Goal: Task Accomplishment & Management: Use online tool/utility

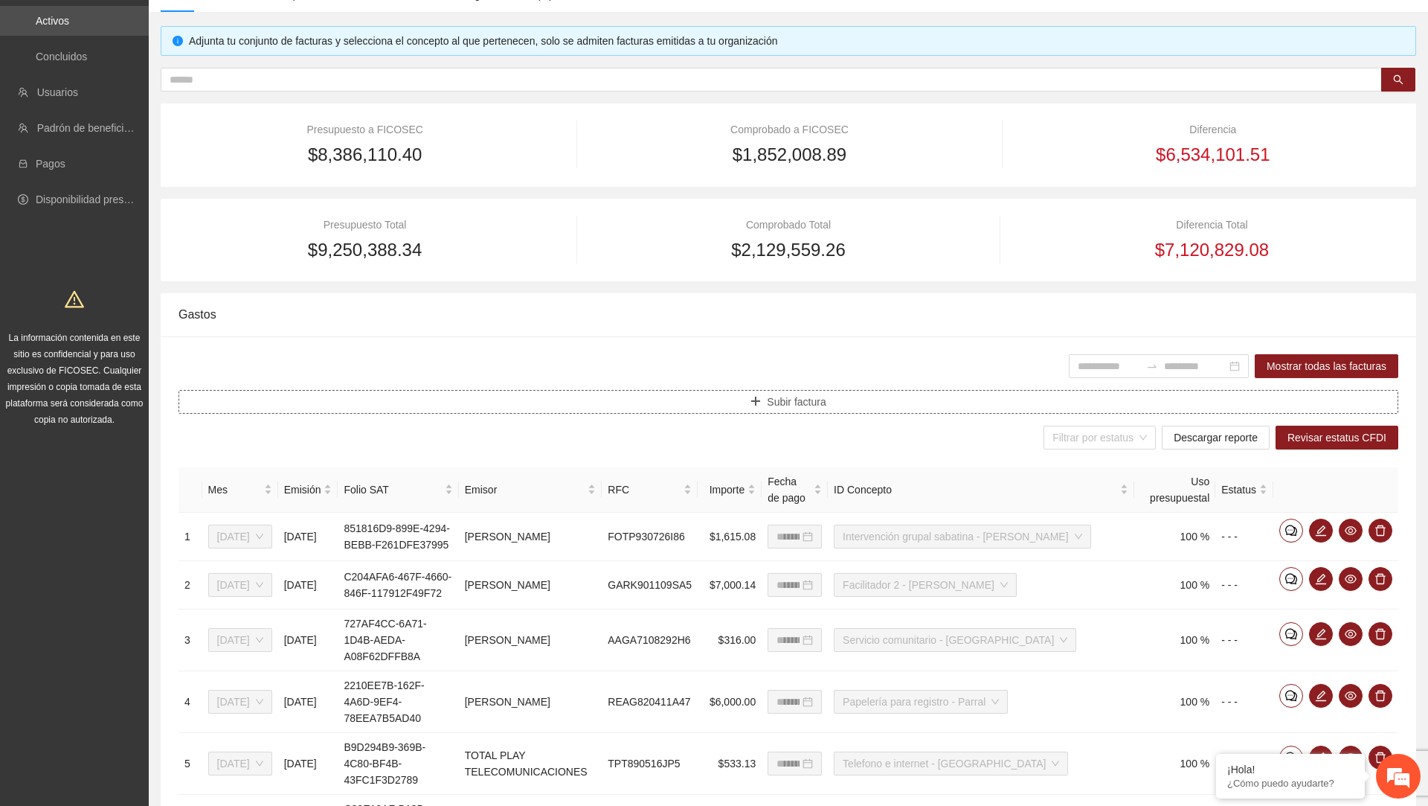
scroll to position [135, 0]
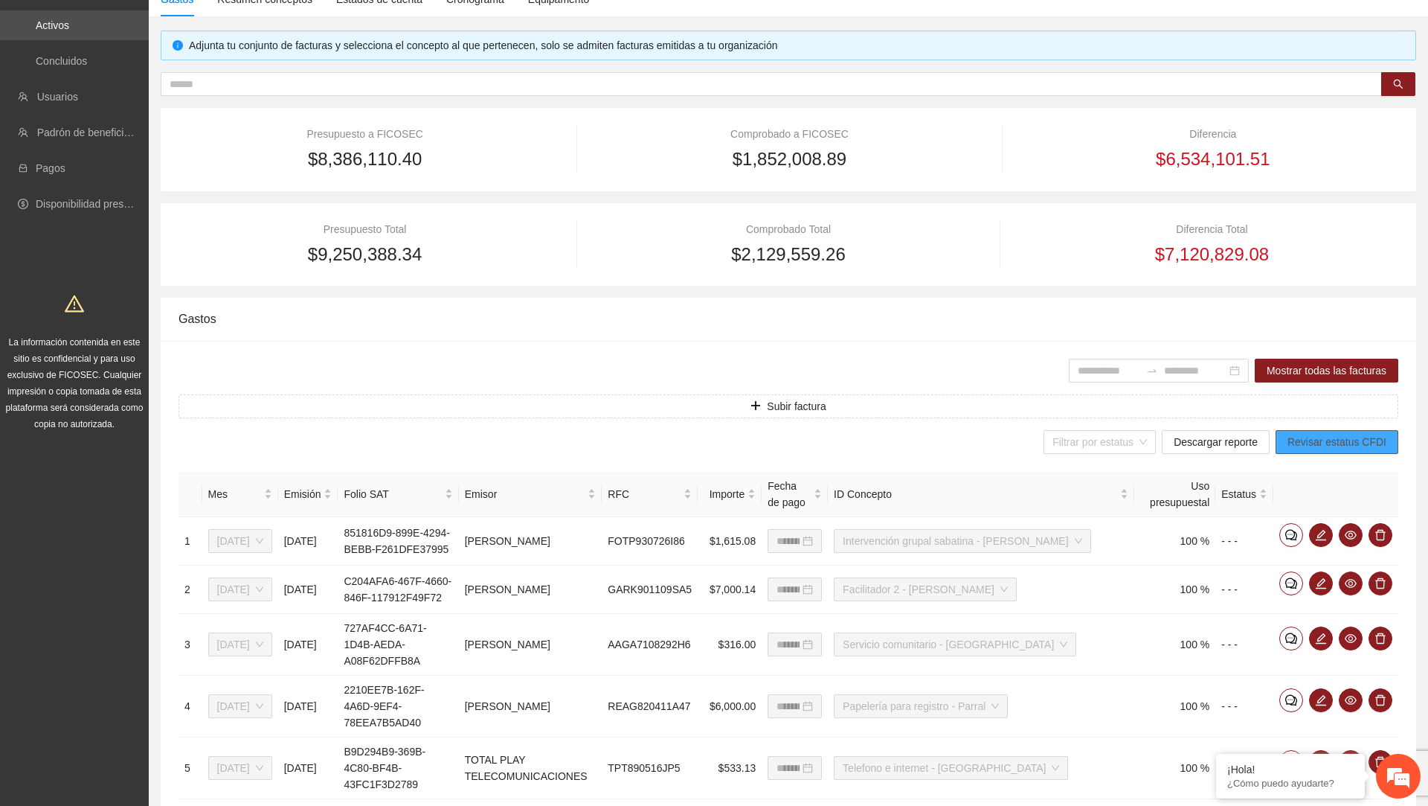
click at [1313, 445] on span "Revisar estatus CFDI" at bounding box center [1337, 442] width 99 height 16
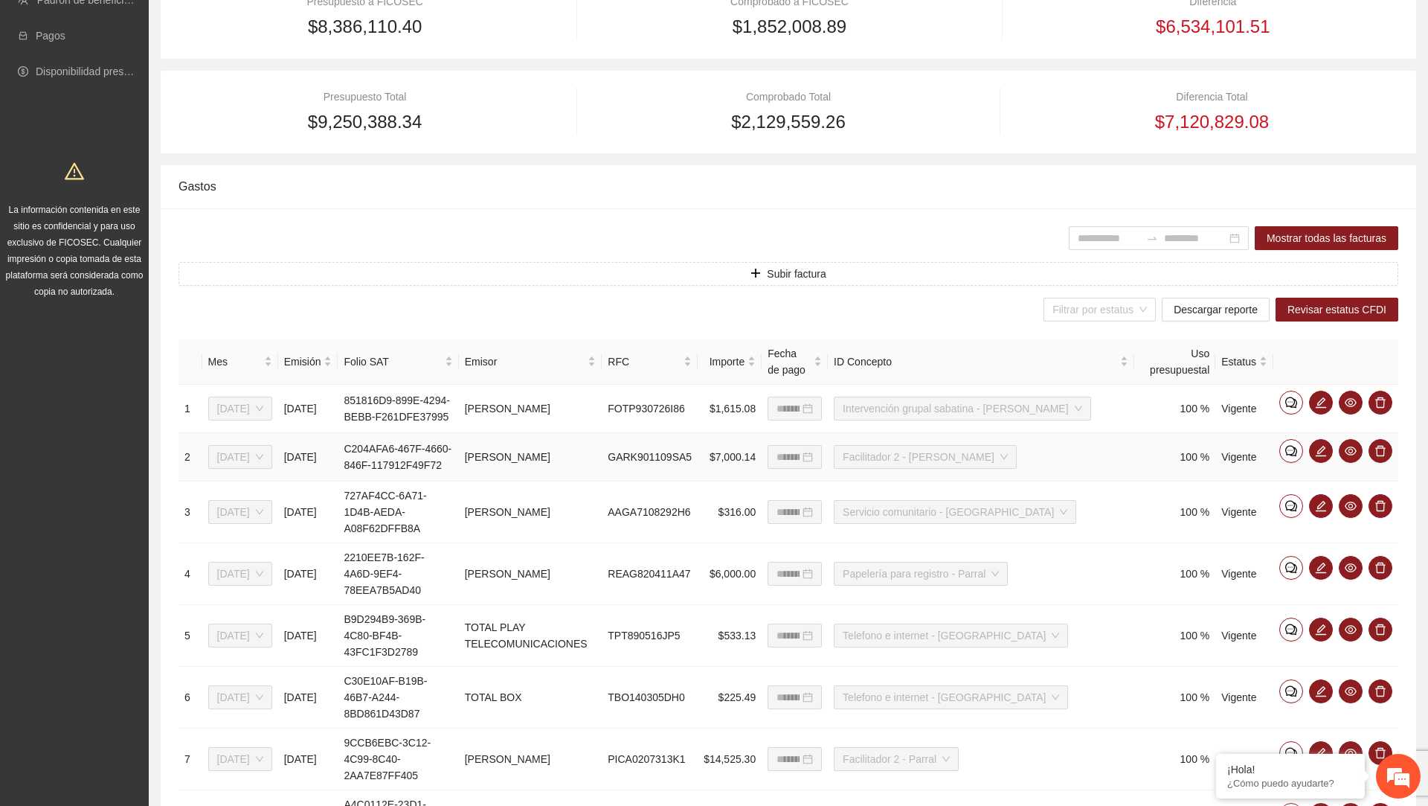
scroll to position [0, 0]
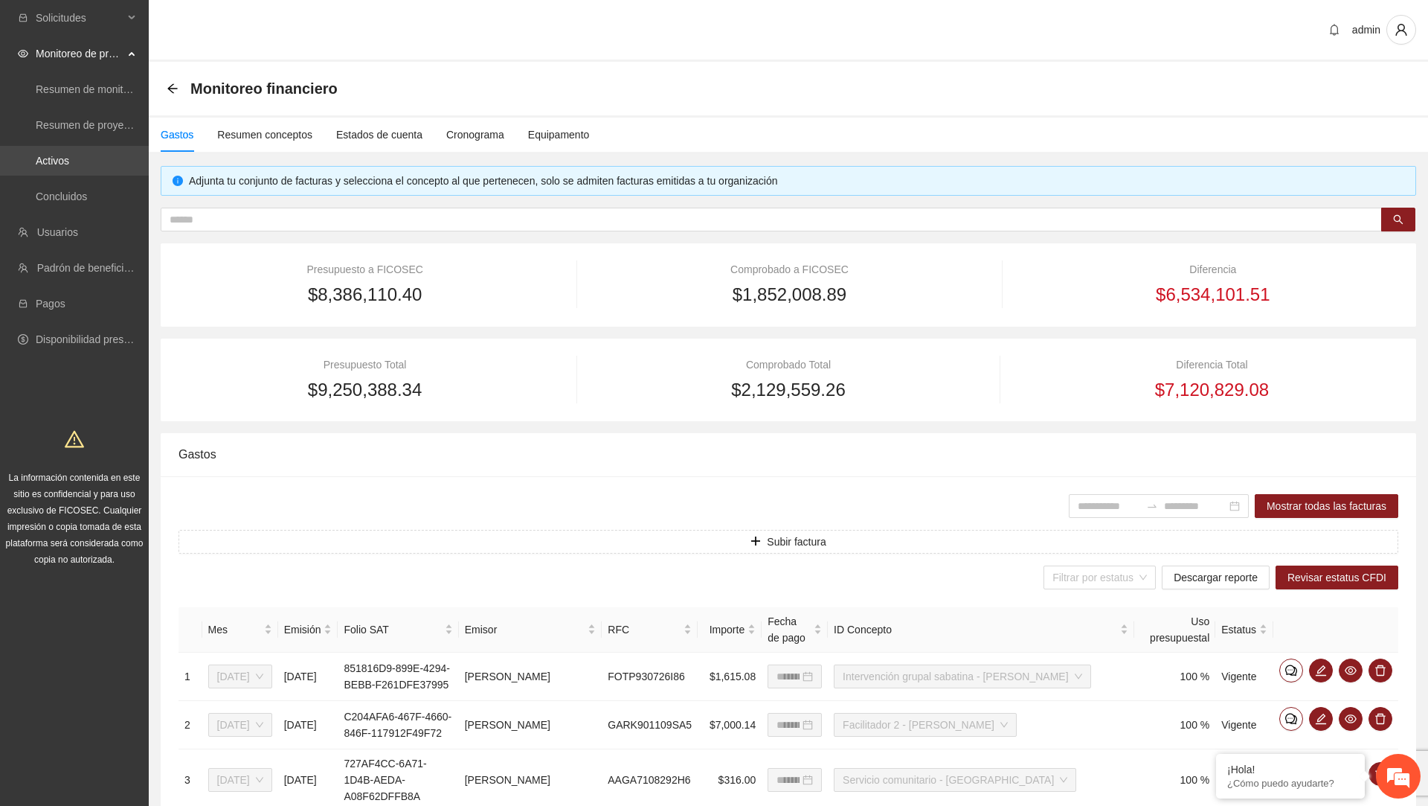
click at [69, 167] on link "Activos" at bounding box center [52, 161] width 33 height 12
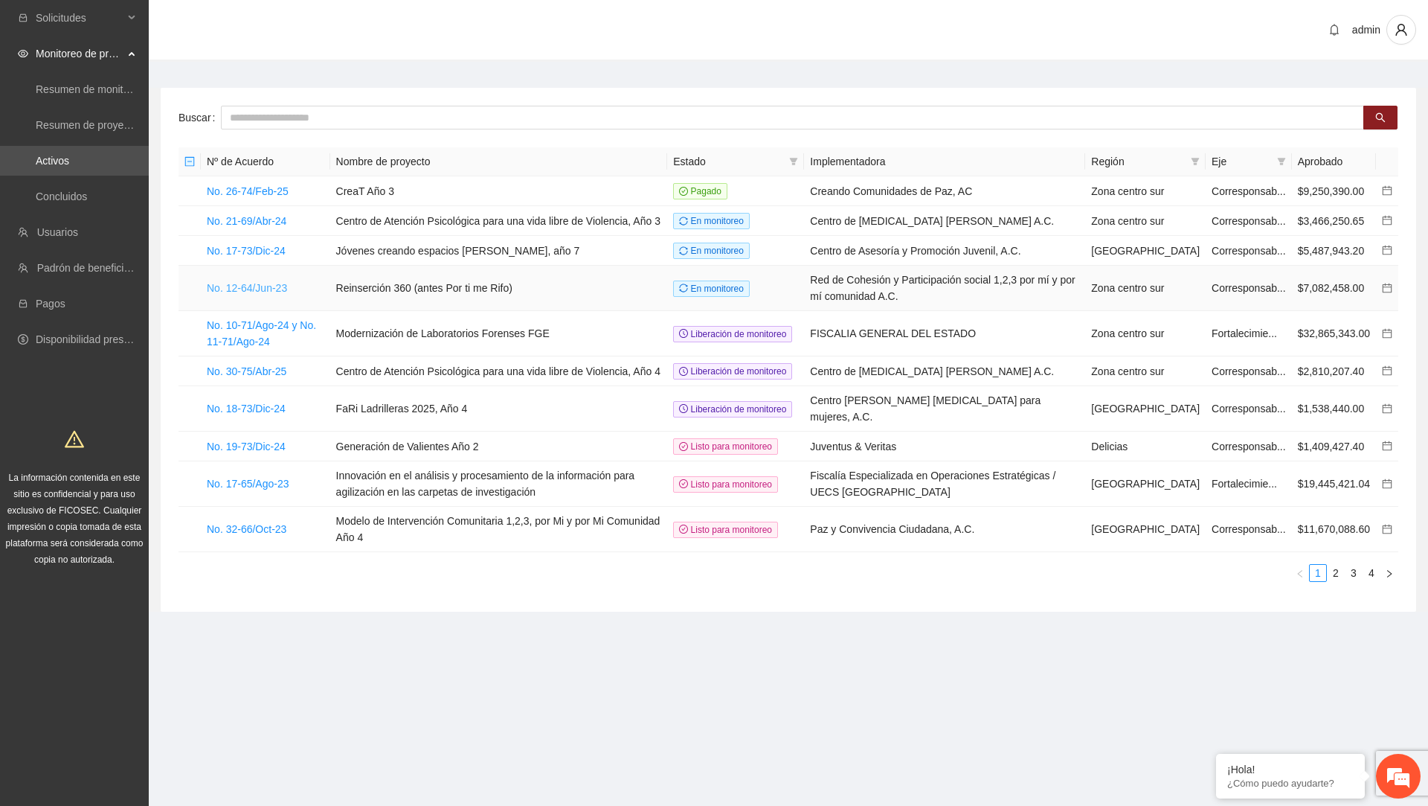
click at [265, 294] on link "No. 12-64/Jun-23" at bounding box center [247, 288] width 80 height 12
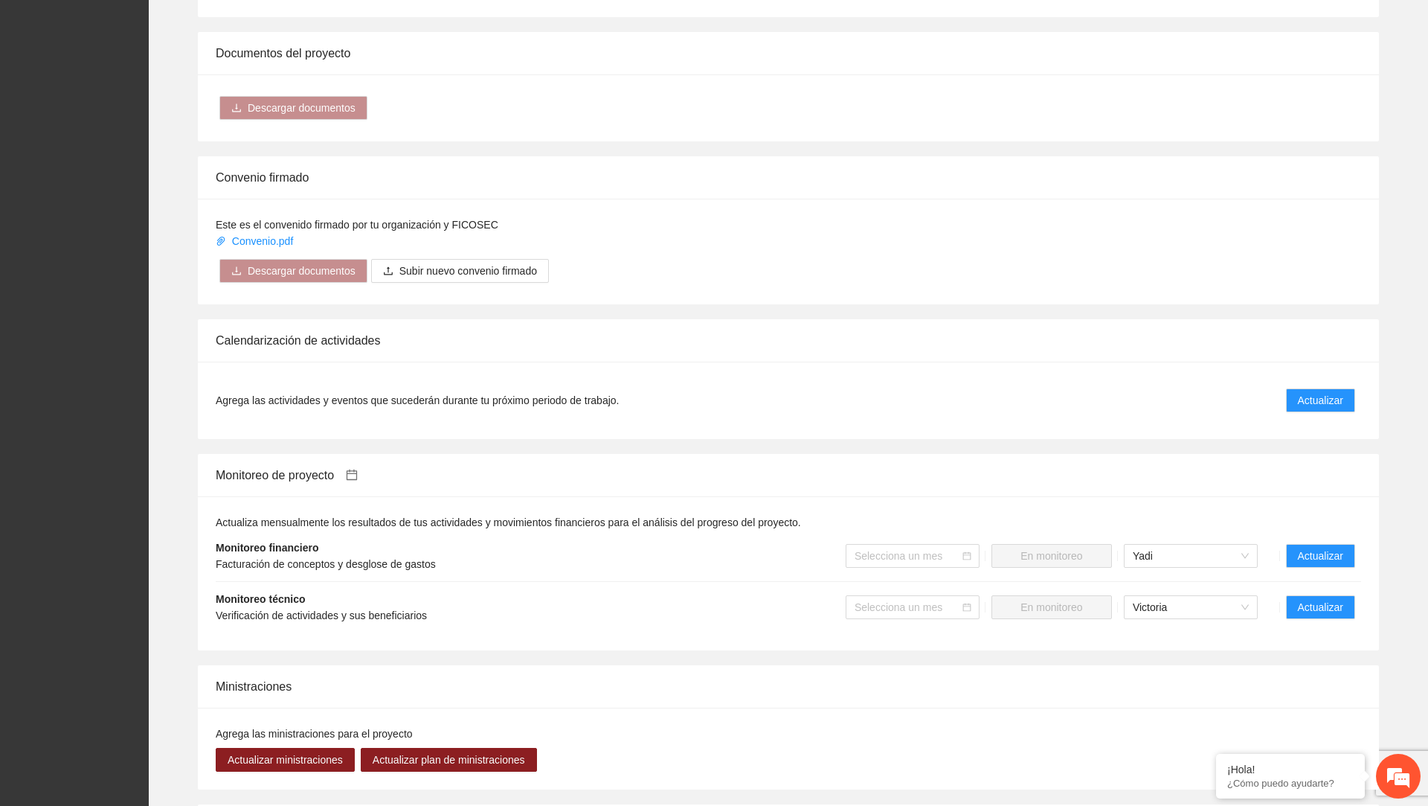
scroll to position [1364, 0]
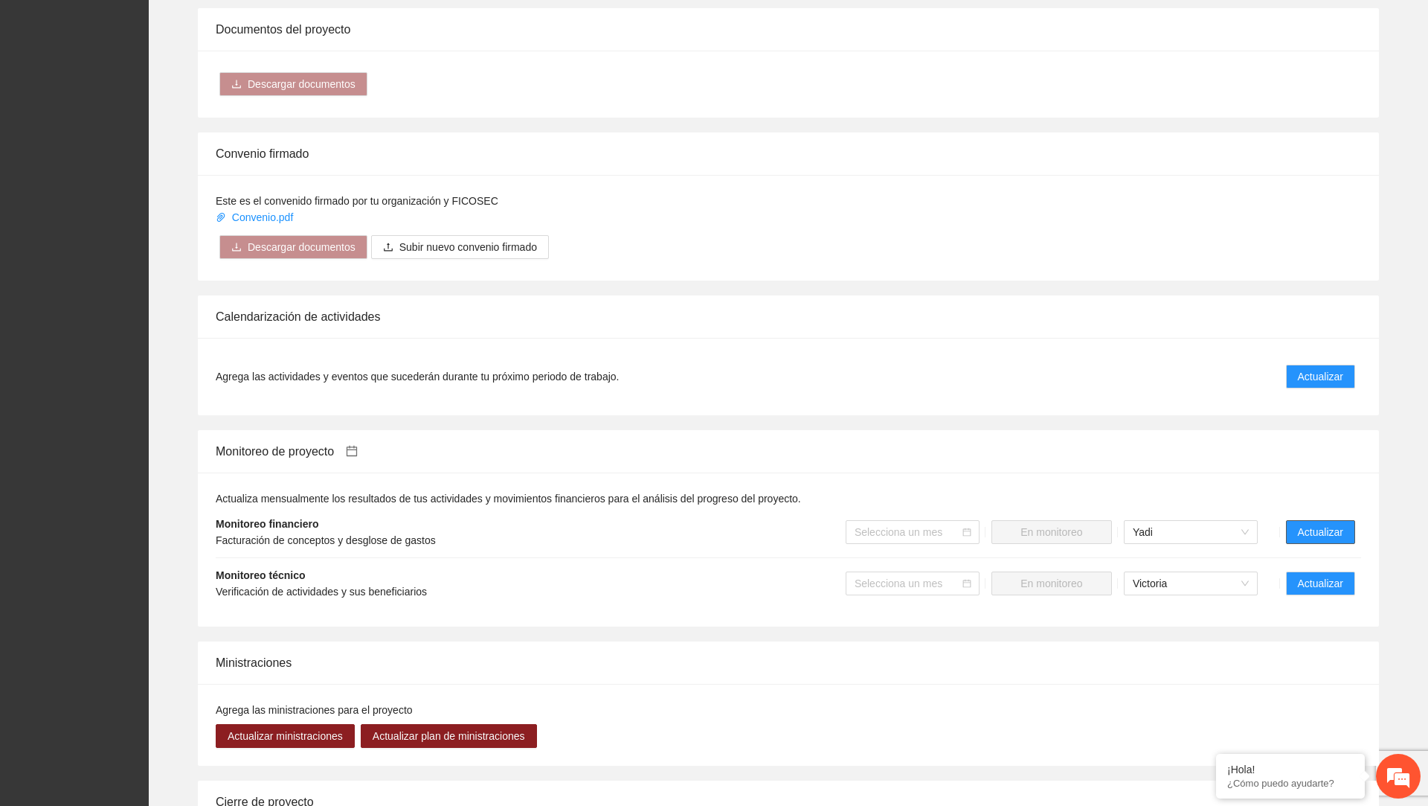
click at [1326, 540] on span "Actualizar" at bounding box center [1320, 532] width 45 height 16
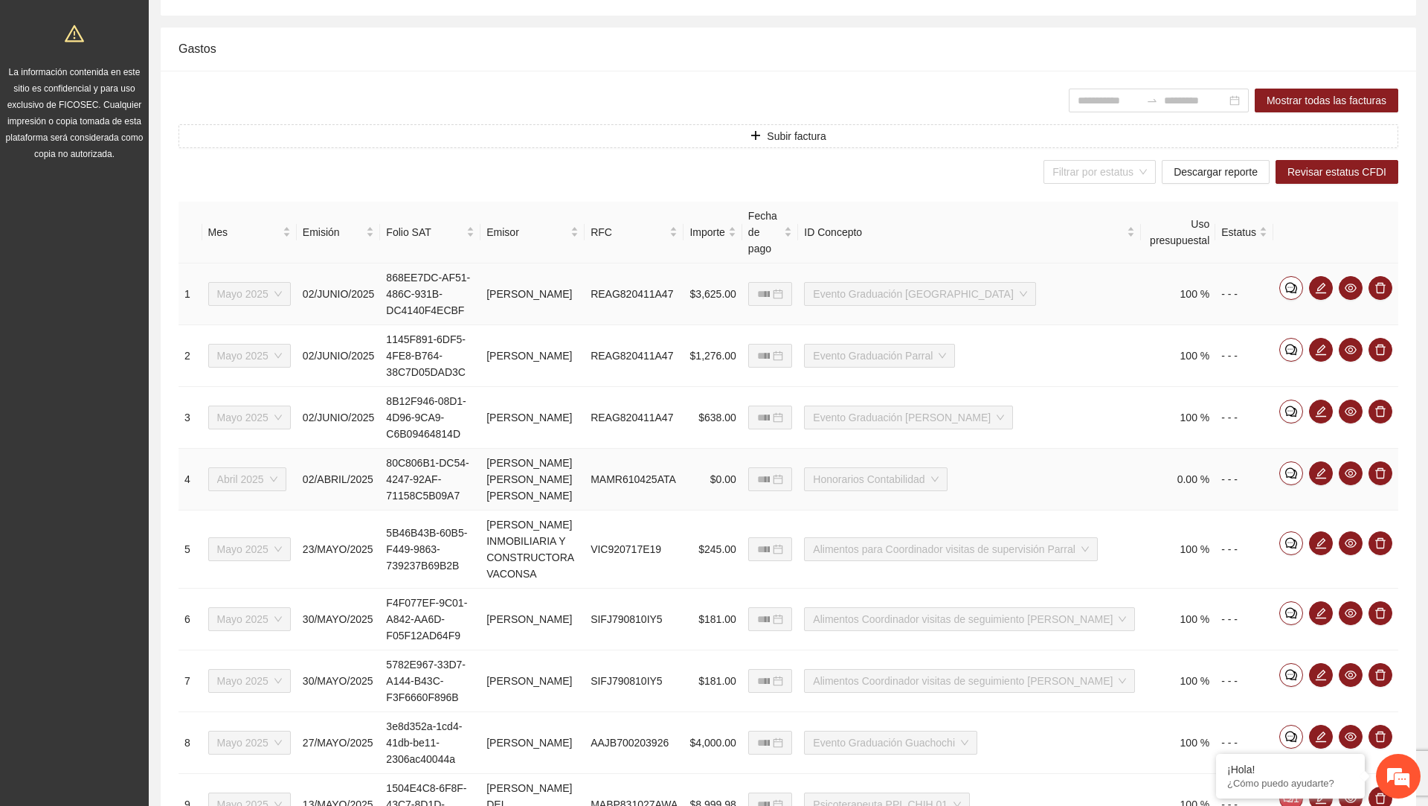
scroll to position [622, 0]
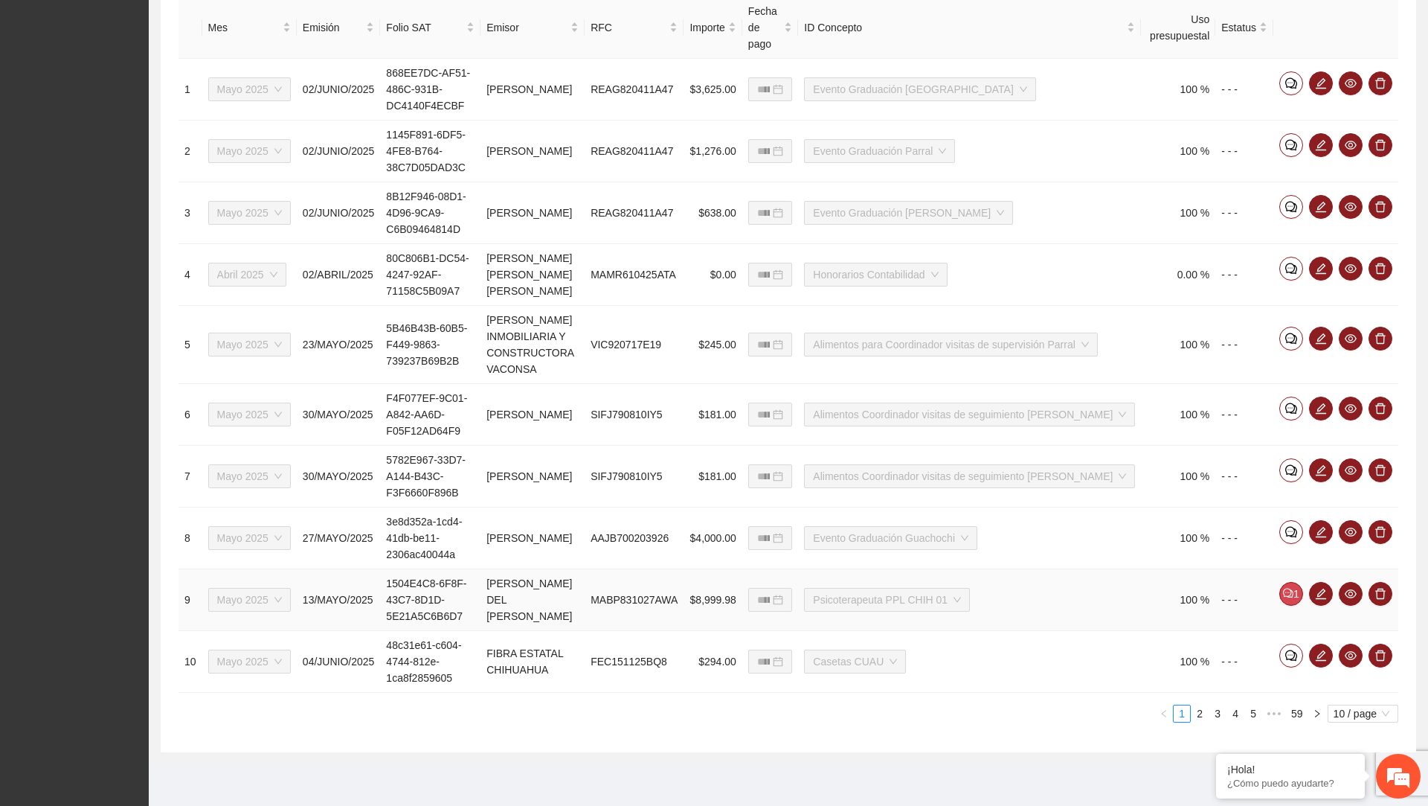
click at [717, 602] on td "$8,999.98" at bounding box center [713, 600] width 58 height 62
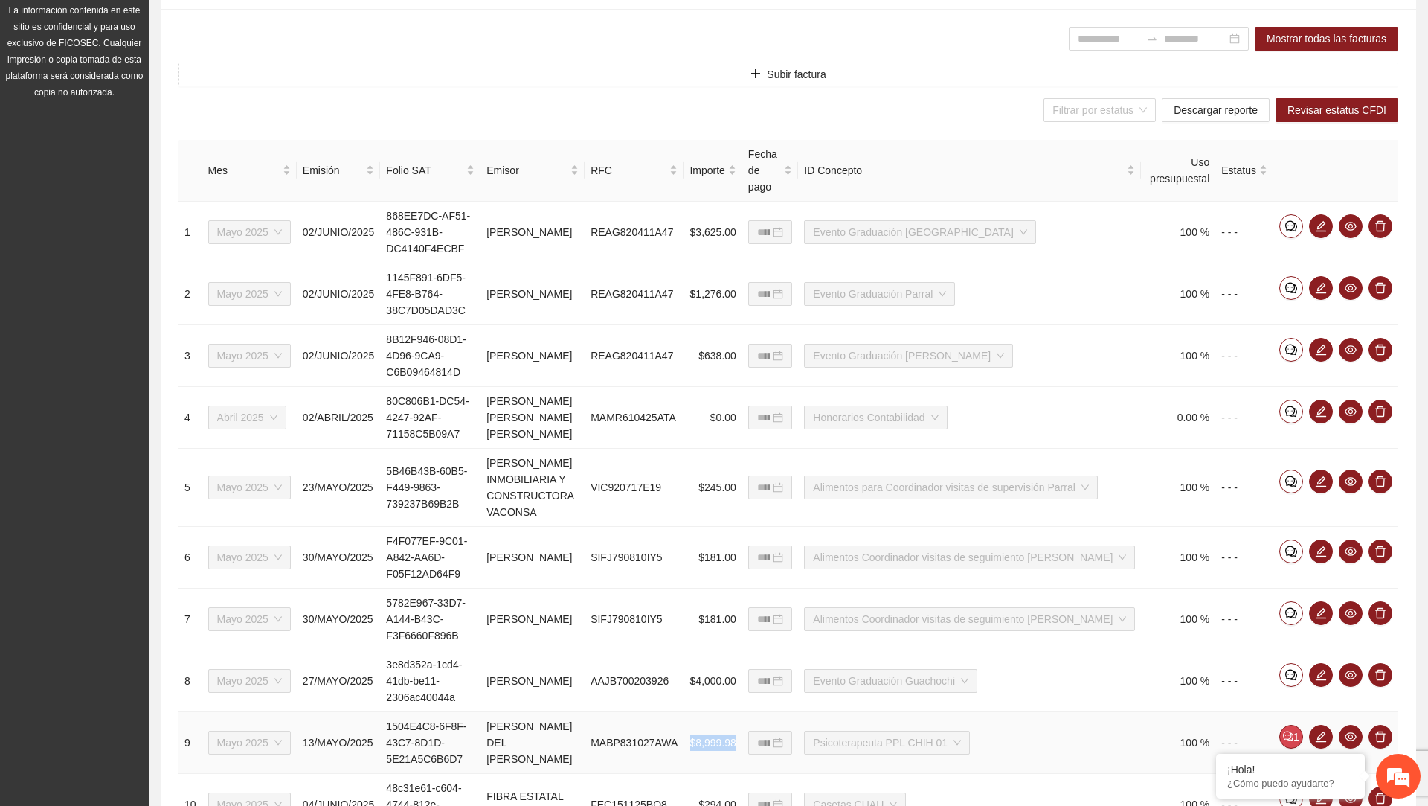
scroll to position [0, 0]
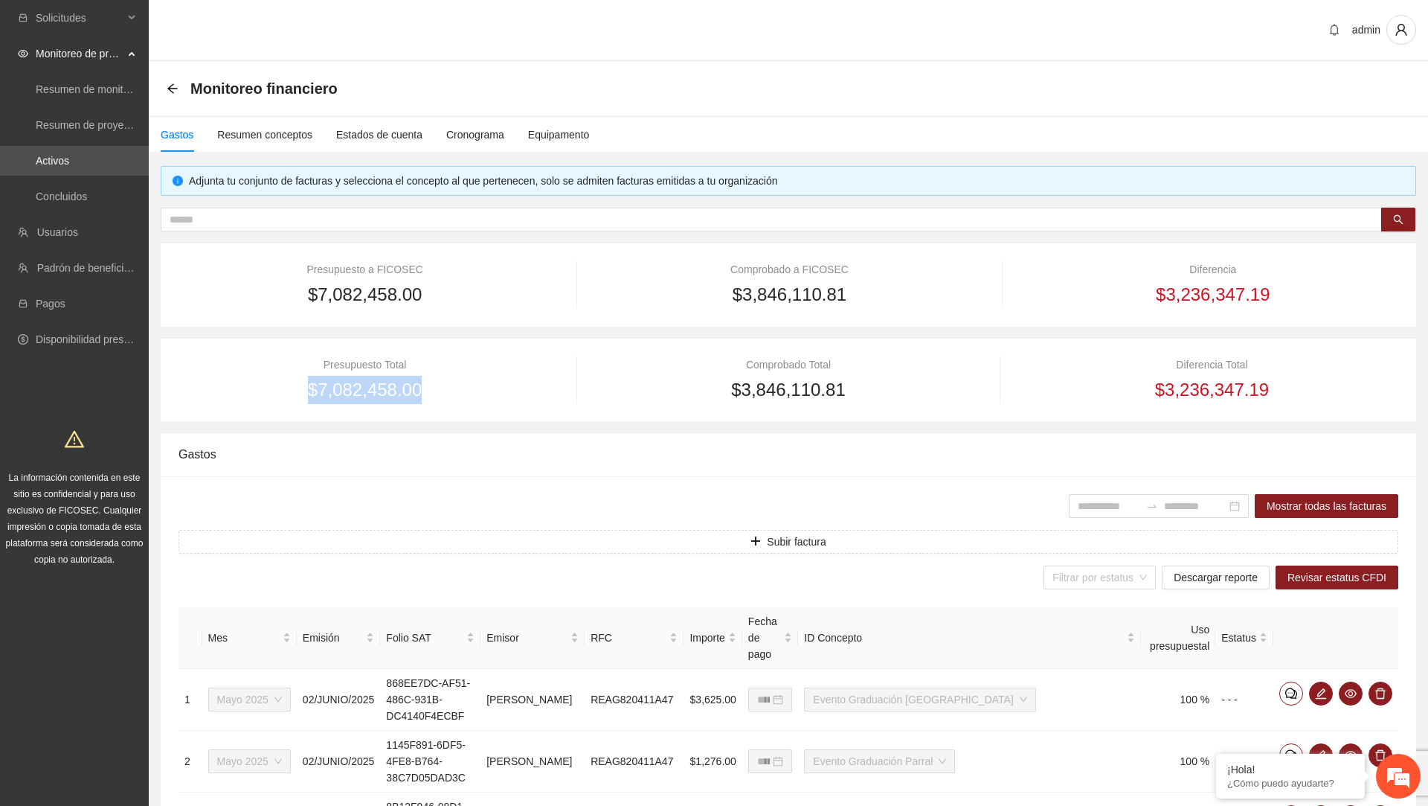
drag, startPoint x: 306, startPoint y: 387, endPoint x: 570, endPoint y: 396, distance: 264.3
click at [570, 396] on div "Presupuesto Total $7,082,458.00 Comprobado Total $3,846,110.81 Diferencia Total…" at bounding box center [789, 380] width 1220 height 48
click at [798, 288] on span "$3,846,110.81" at bounding box center [790, 294] width 114 height 28
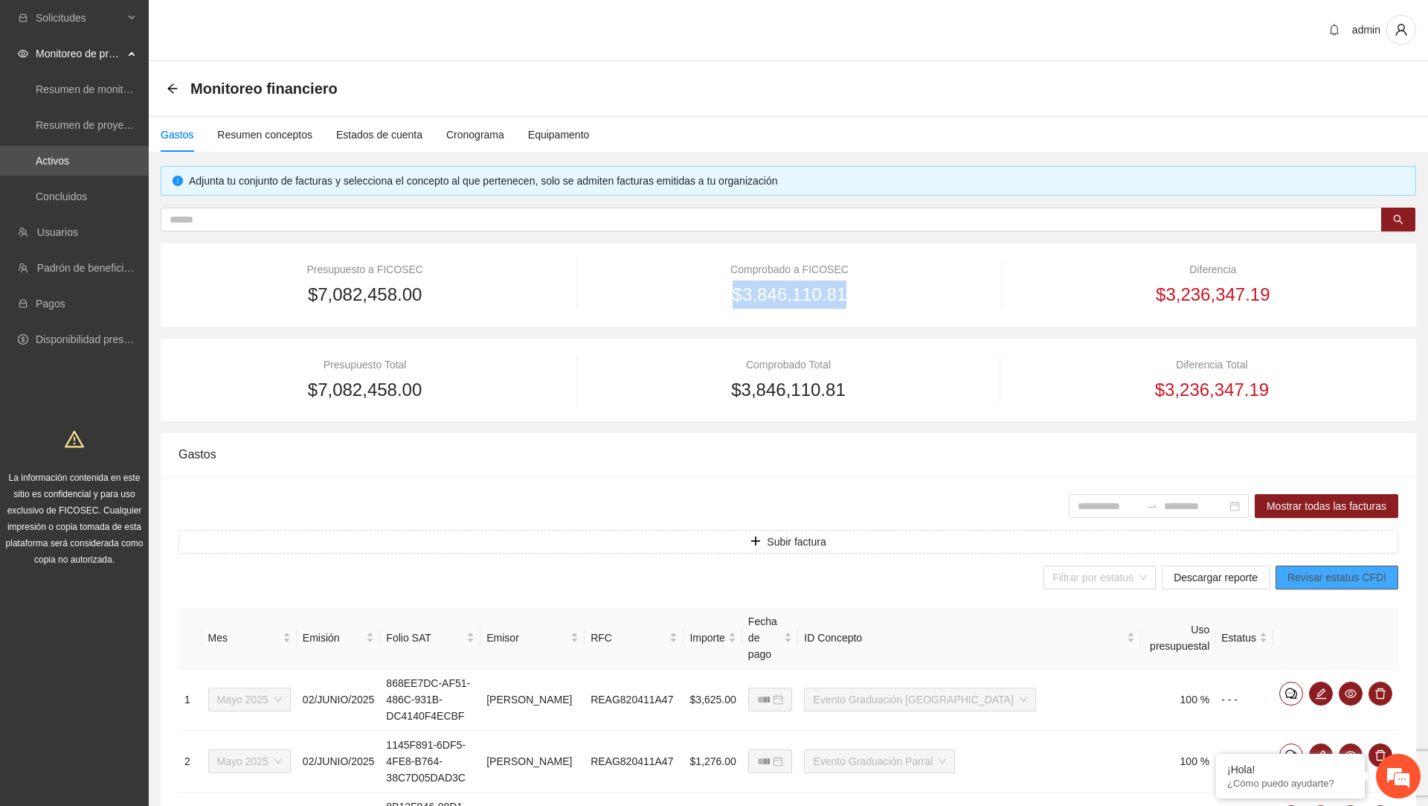
click at [1311, 574] on span "Revisar estatus CFDI" at bounding box center [1337, 577] width 99 height 16
click at [1194, 571] on span "Descargar reporte" at bounding box center [1216, 577] width 84 height 16
click at [82, 20] on span "Solicitudes" at bounding box center [80, 18] width 88 height 30
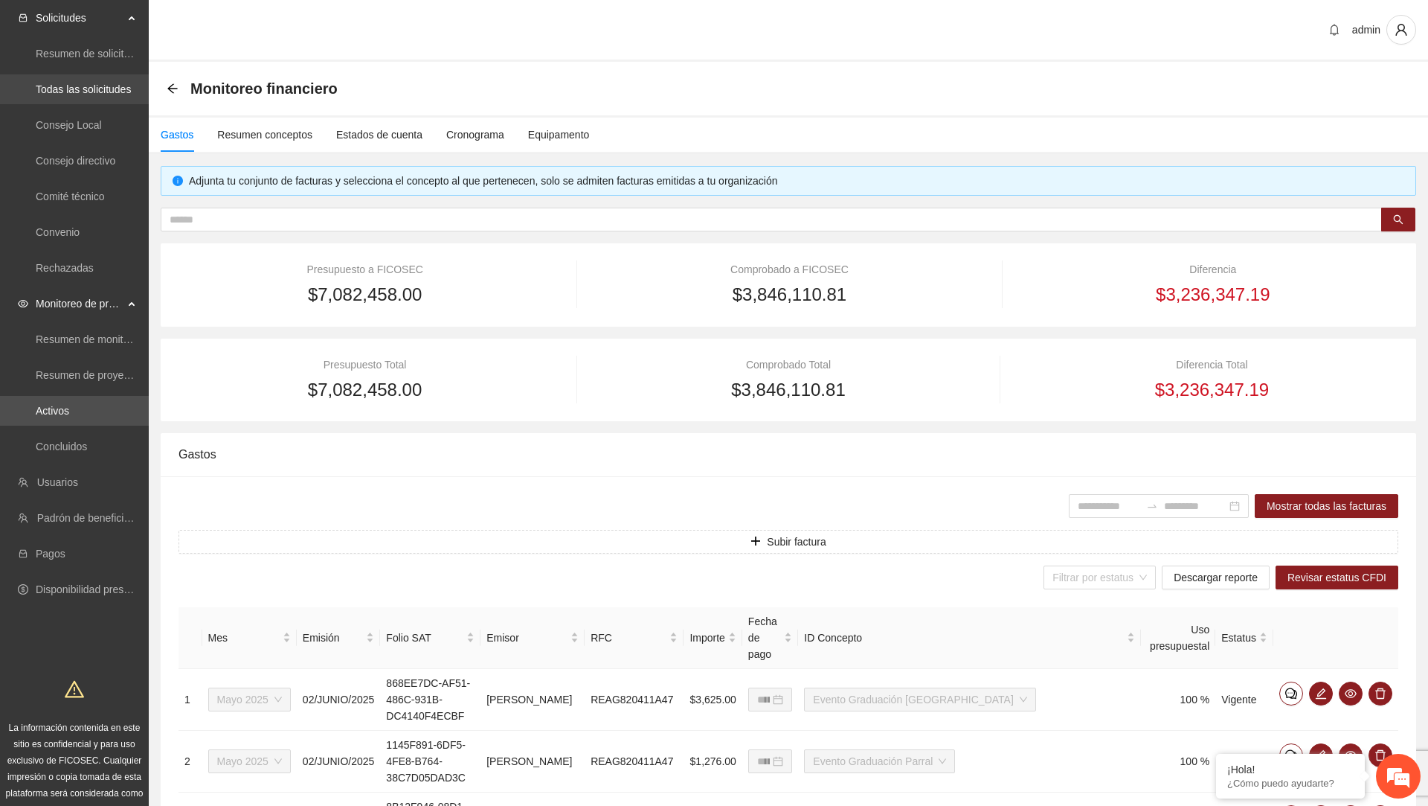
click at [86, 93] on link "Todas las solicitudes" at bounding box center [83, 89] width 95 height 12
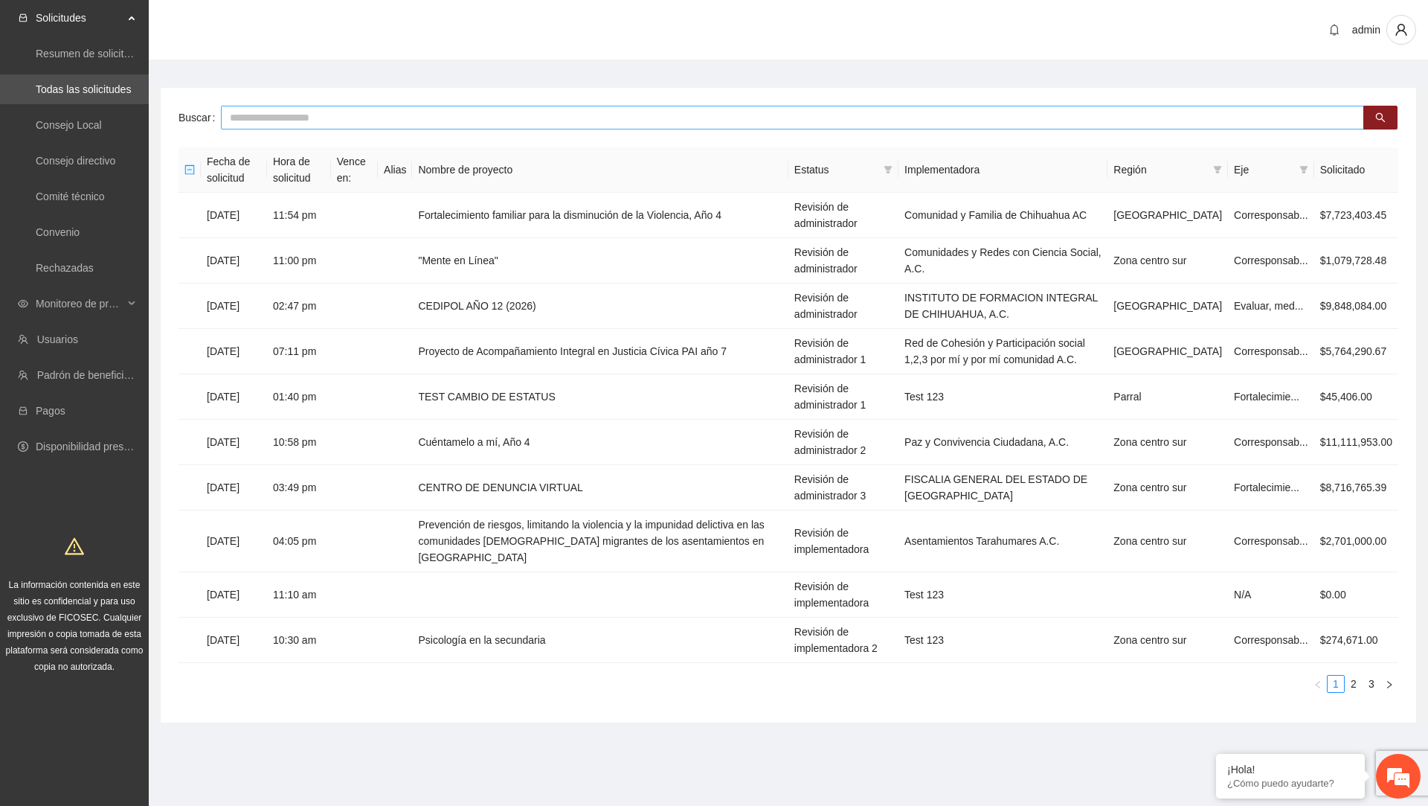
click at [595, 127] on input "text" at bounding box center [793, 118] width 1144 height 24
type input "**********"
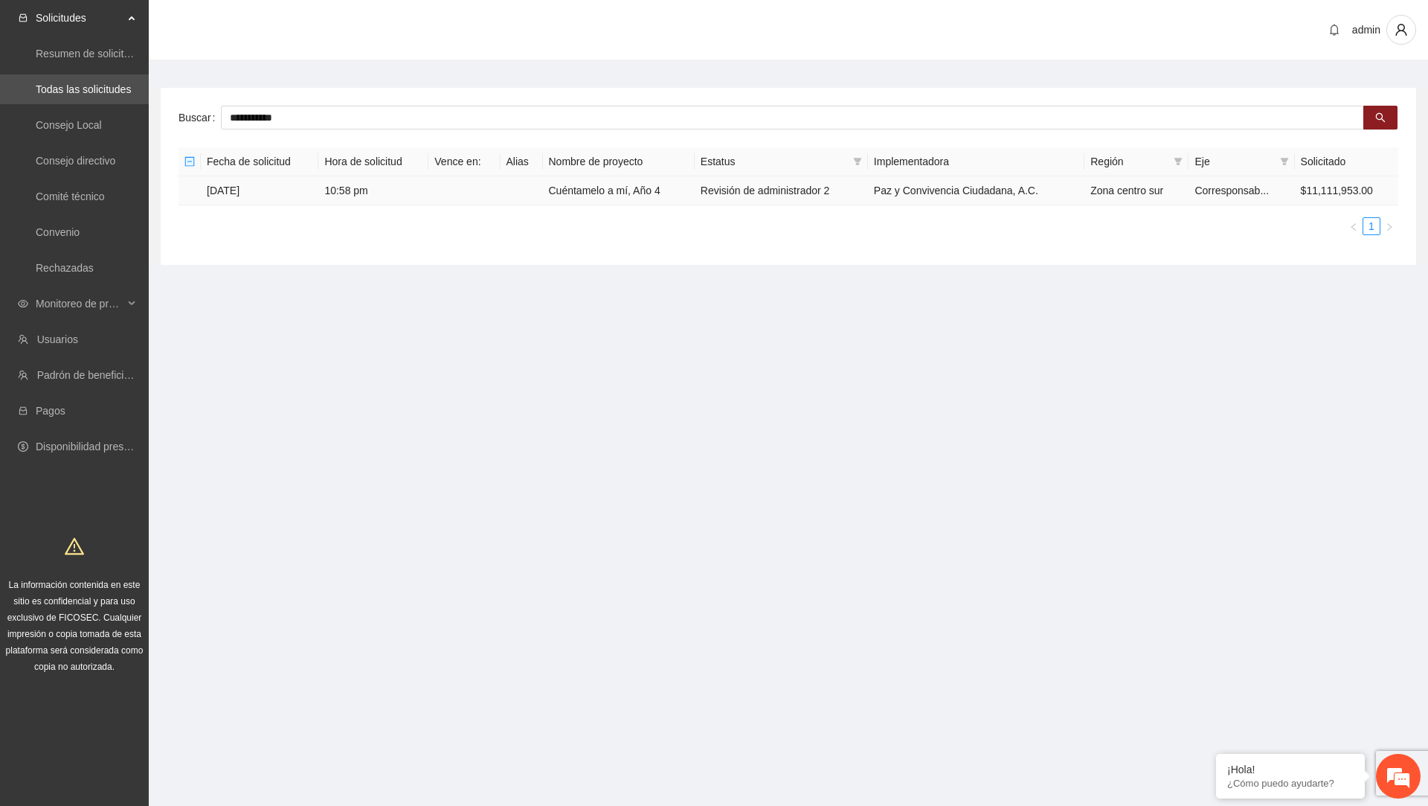
click at [605, 191] on td "Cuéntamelo a mí, Año 4" at bounding box center [619, 190] width 152 height 29
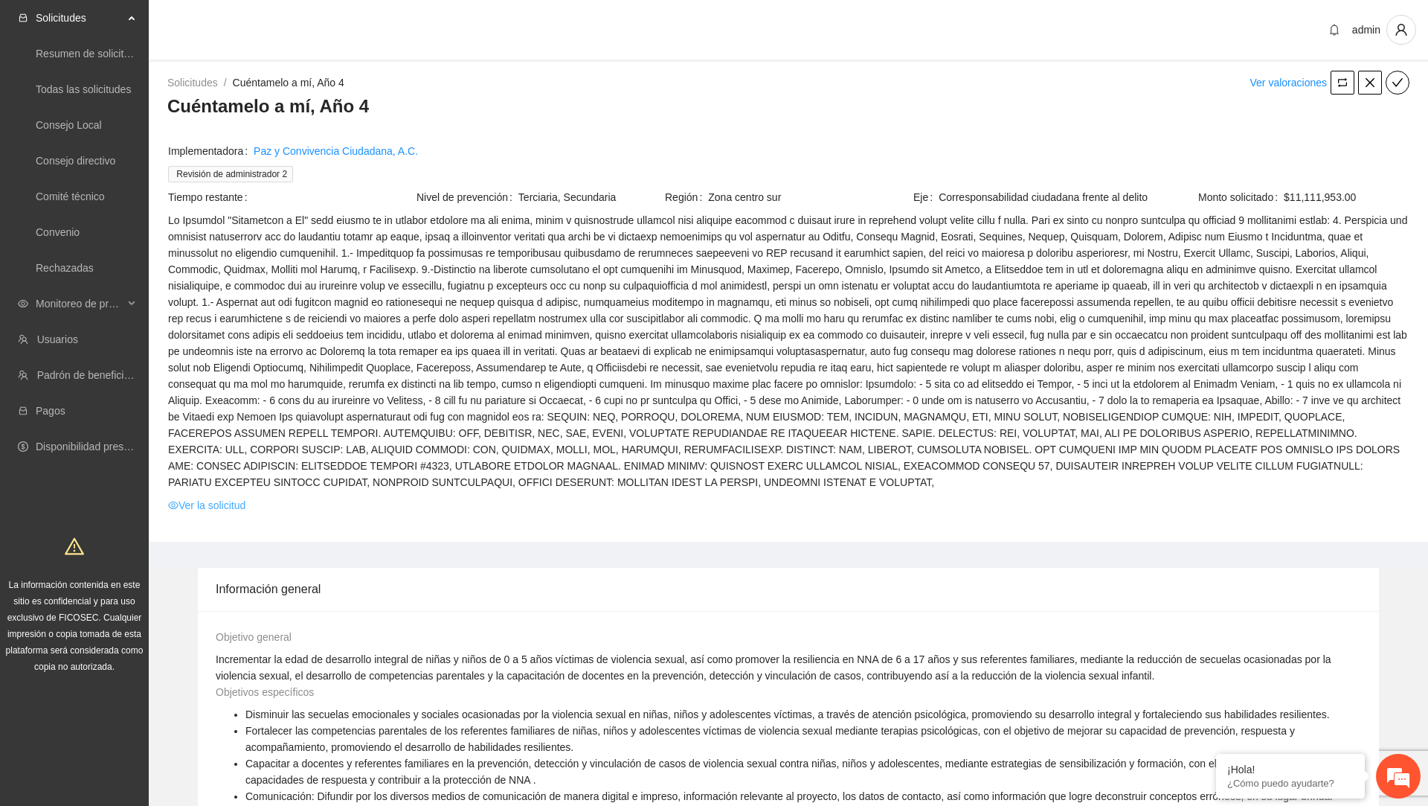
click at [240, 501] on link "Ver la solicitud" at bounding box center [206, 505] width 77 height 16
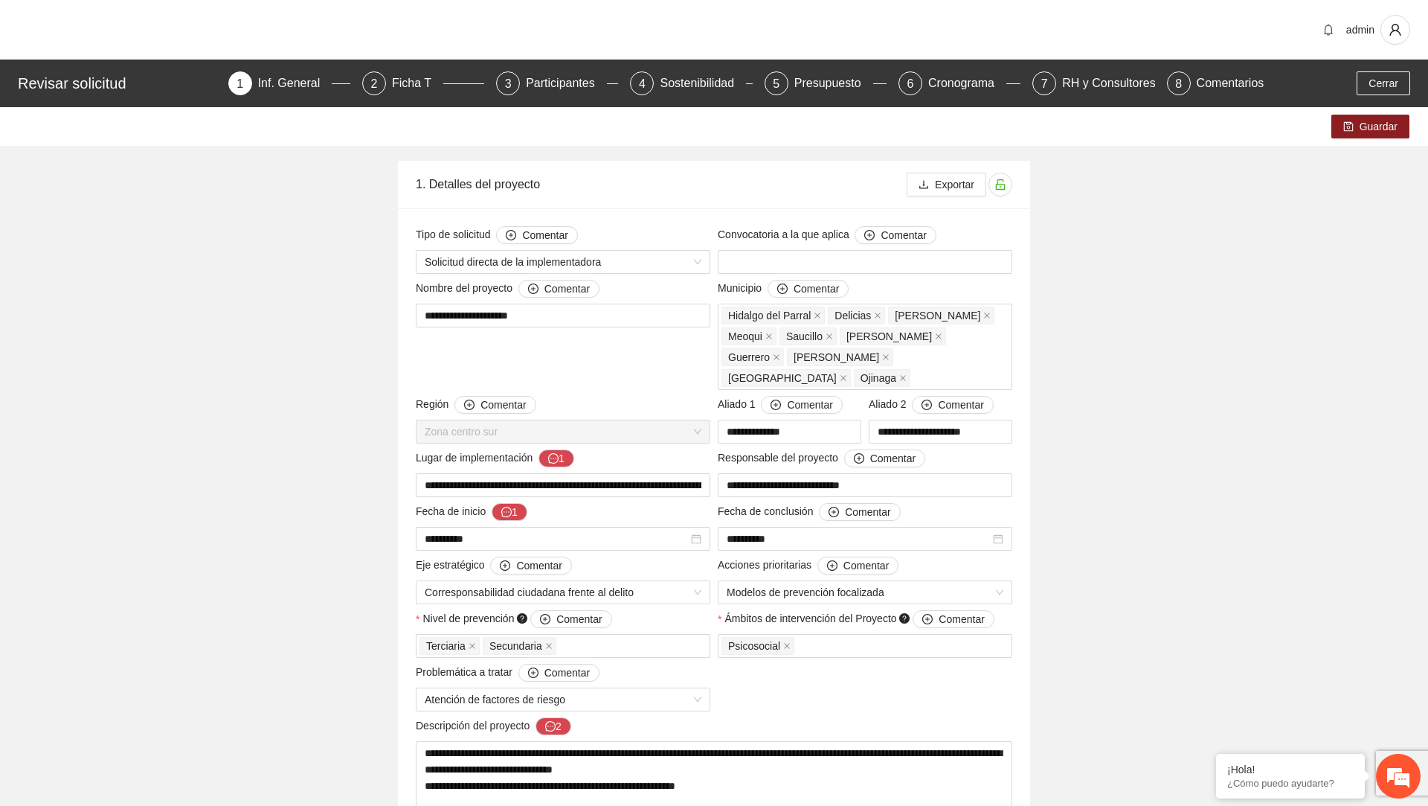
click at [1405, 42] on div at bounding box center [1396, 30] width 30 height 30
click at [1395, 34] on icon "user" at bounding box center [1395, 29] width 13 height 13
click at [1357, 88] on span "Cerrar sesión" at bounding box center [1353, 86] width 94 height 16
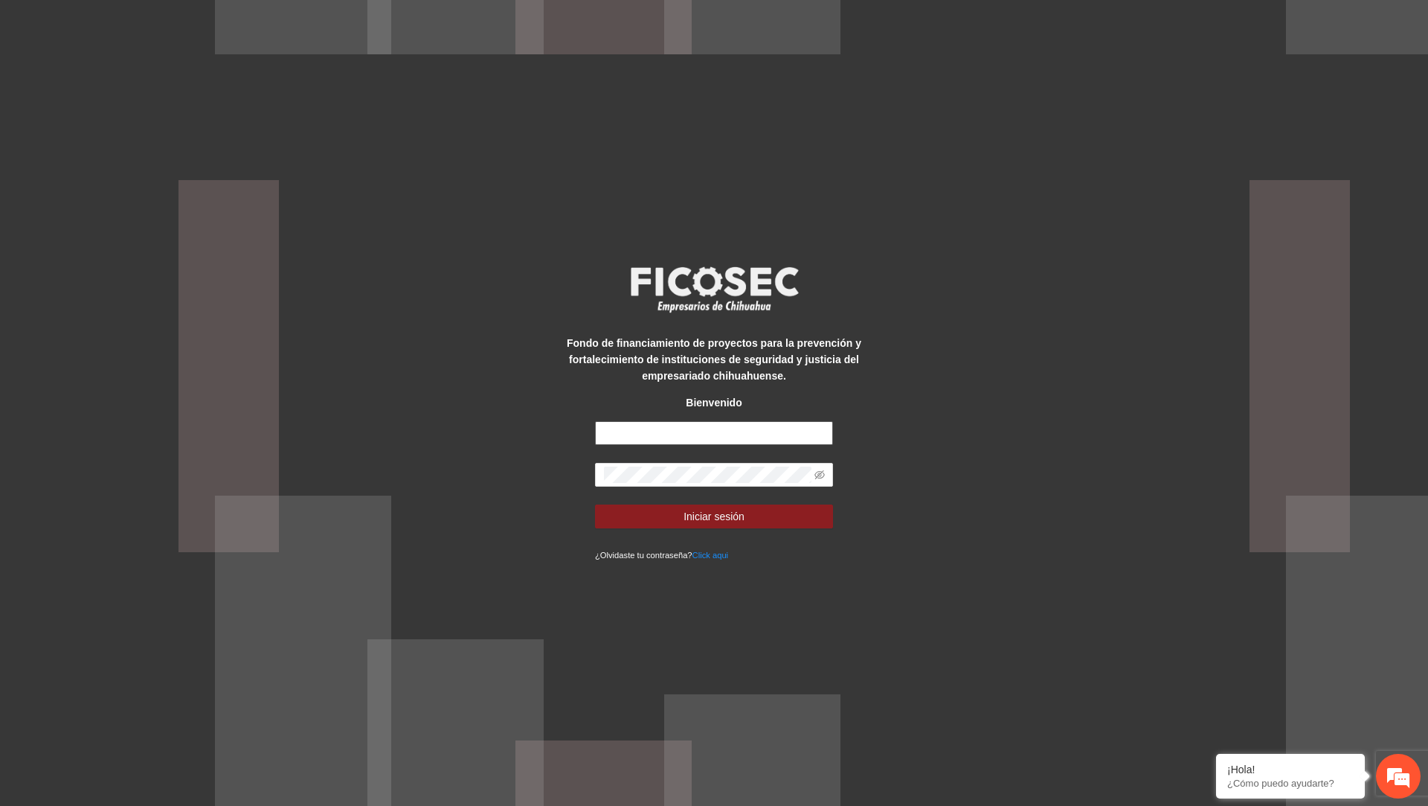
click at [783, 432] on input "text" at bounding box center [714, 433] width 238 height 24
paste input "**********"
click at [610, 434] on input "**********" at bounding box center [714, 433] width 238 height 23
type input "**********"
click at [595, 504] on button "Iniciar sesión" at bounding box center [714, 516] width 238 height 24
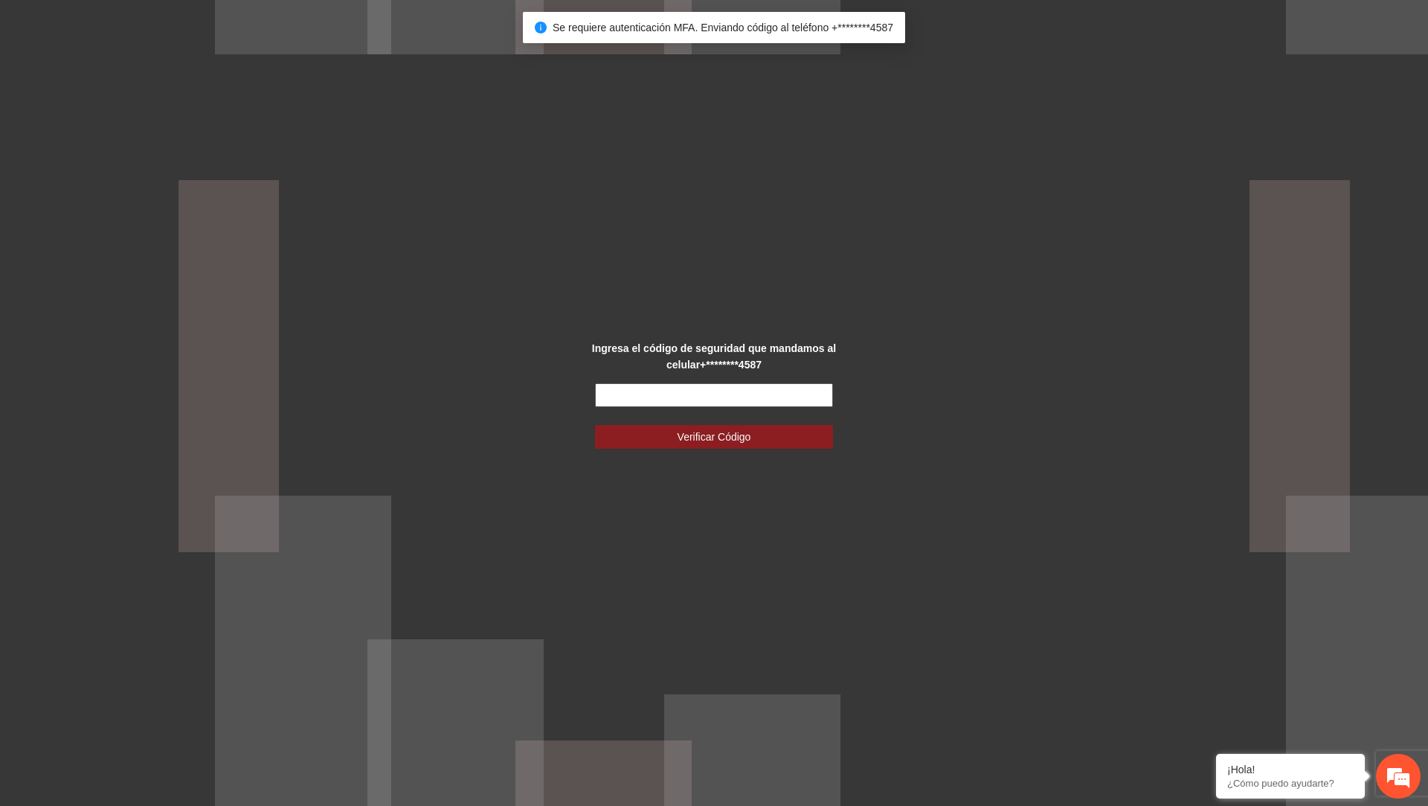
click at [763, 386] on input "text" at bounding box center [714, 395] width 238 height 24
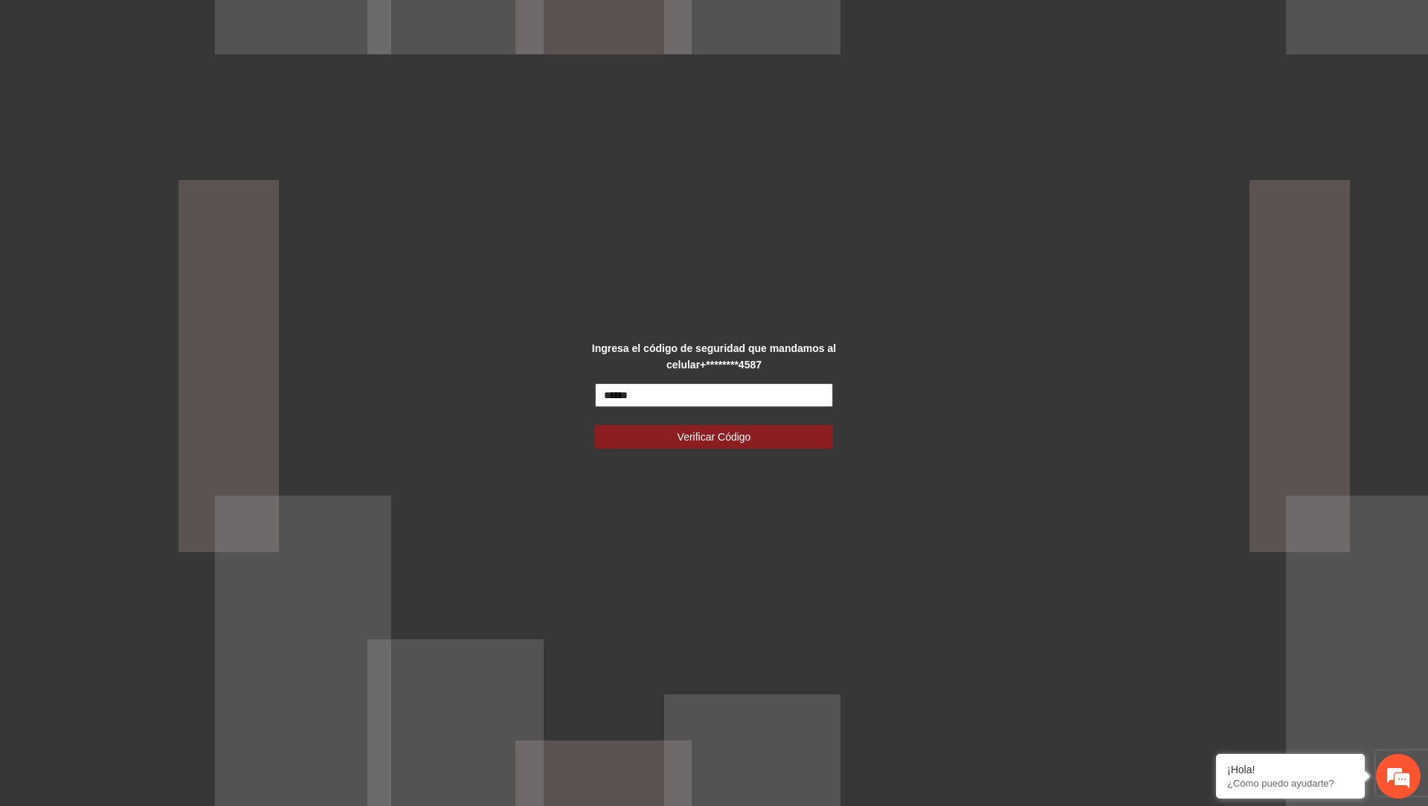
type input "******"
click at [595, 425] on button "Verificar Código" at bounding box center [714, 437] width 238 height 24
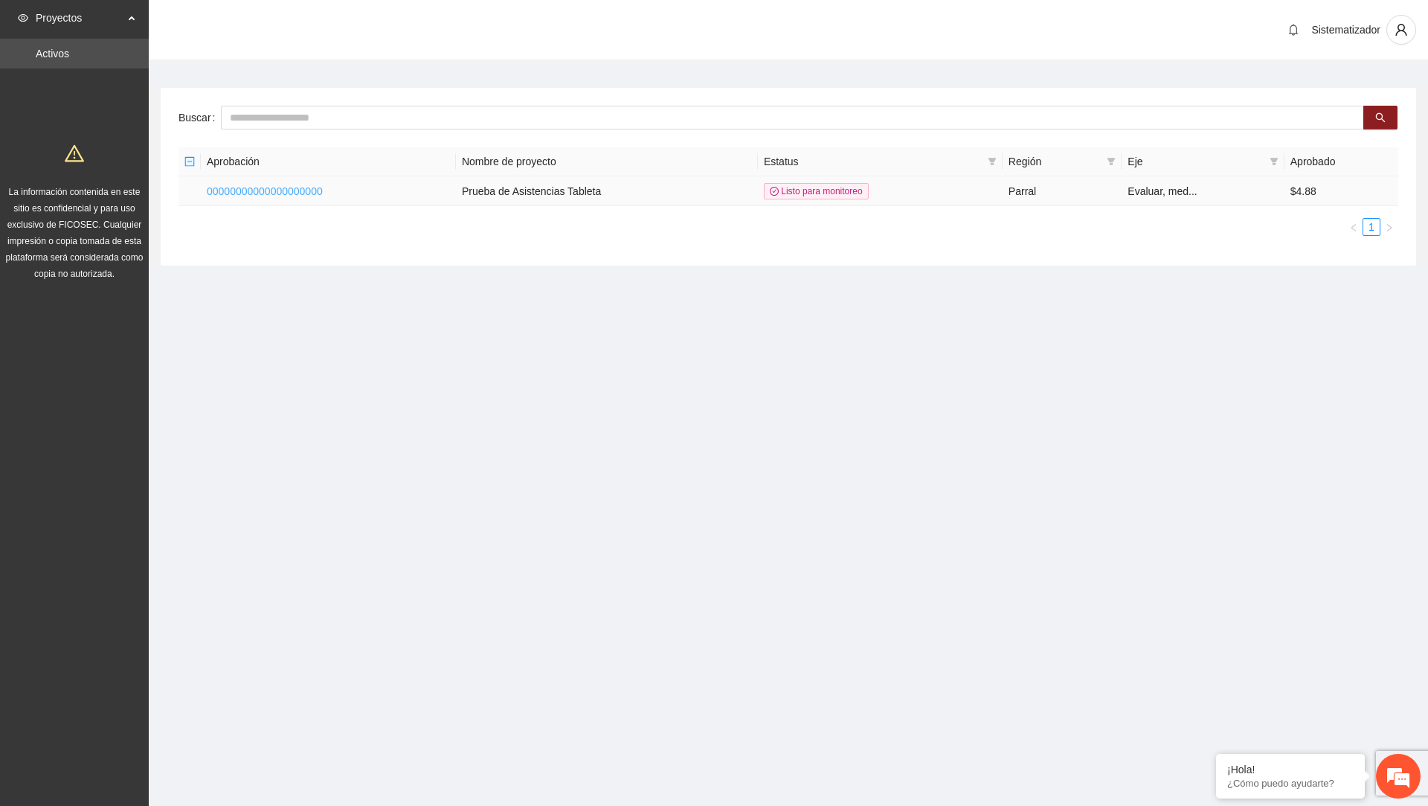
click at [323, 194] on link "00000000000000000000" at bounding box center [265, 191] width 116 height 12
click at [323, 189] on link "00000000000000000000" at bounding box center [265, 191] width 116 height 12
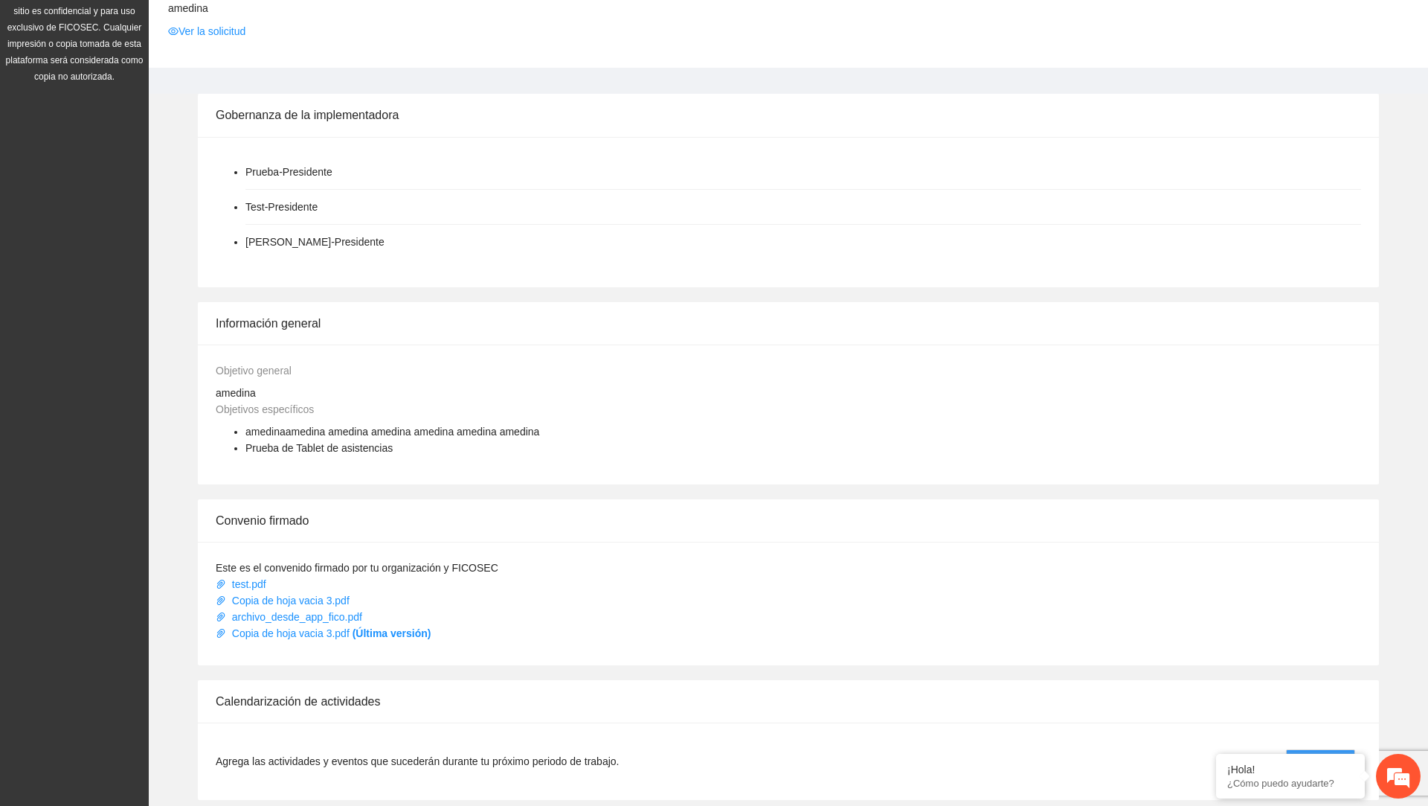
scroll to position [457, 0]
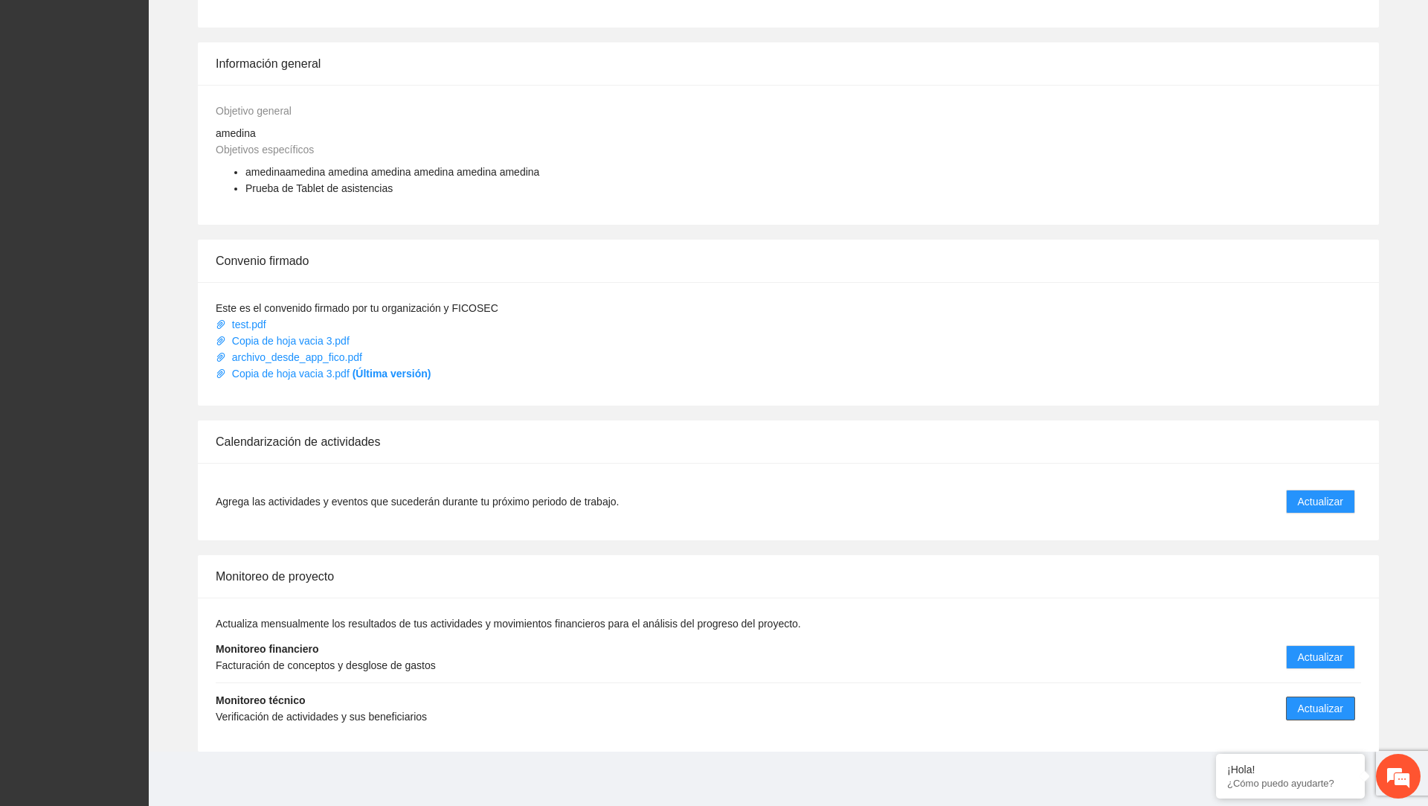
click at [1333, 702] on span "Actualizar" at bounding box center [1320, 708] width 45 height 16
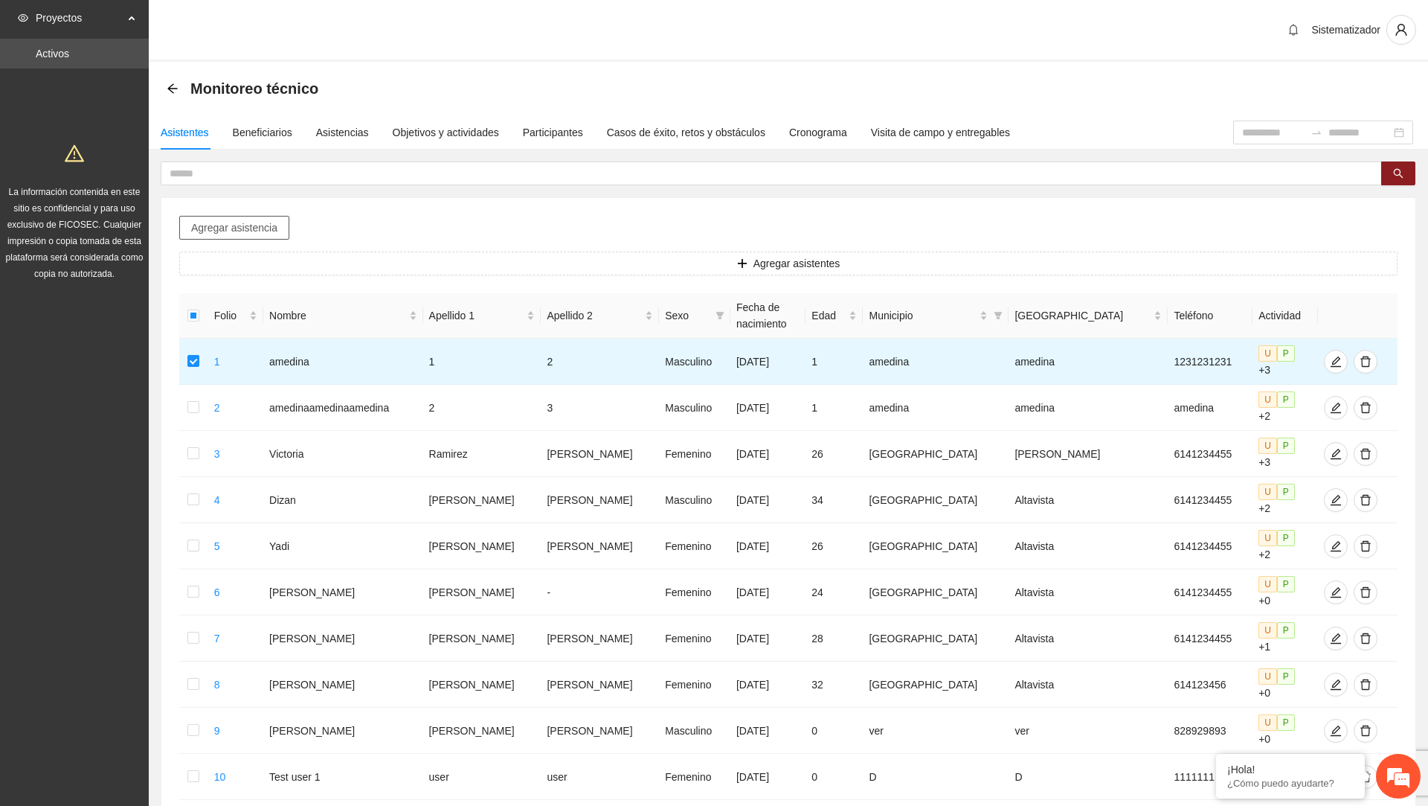
click at [249, 228] on span "Agregar asistencia" at bounding box center [234, 227] width 86 height 16
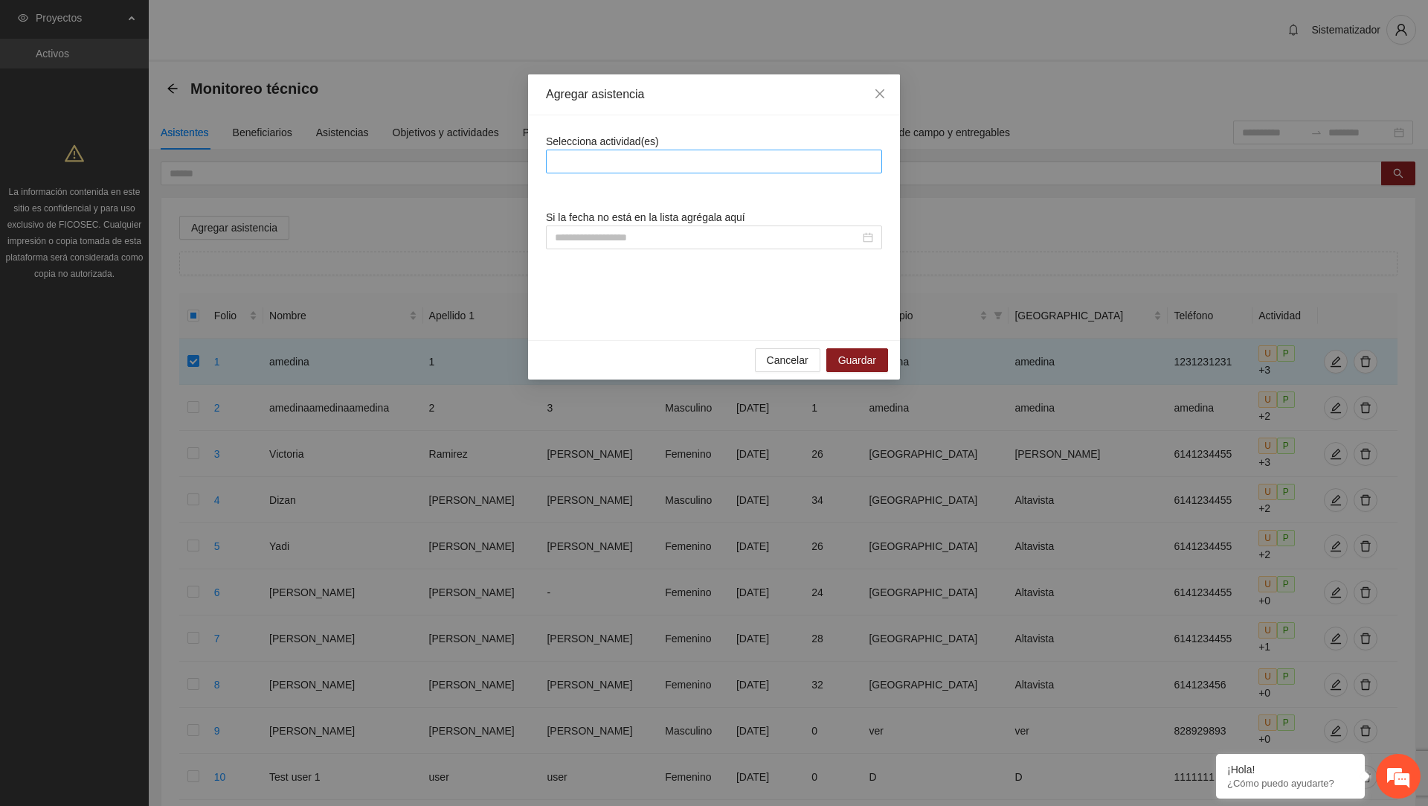
click at [676, 158] on div at bounding box center [714, 162] width 329 height 18
click at [641, 203] on div "A2.1 Prueba de Asistencias" at bounding box center [714, 214] width 336 height 24
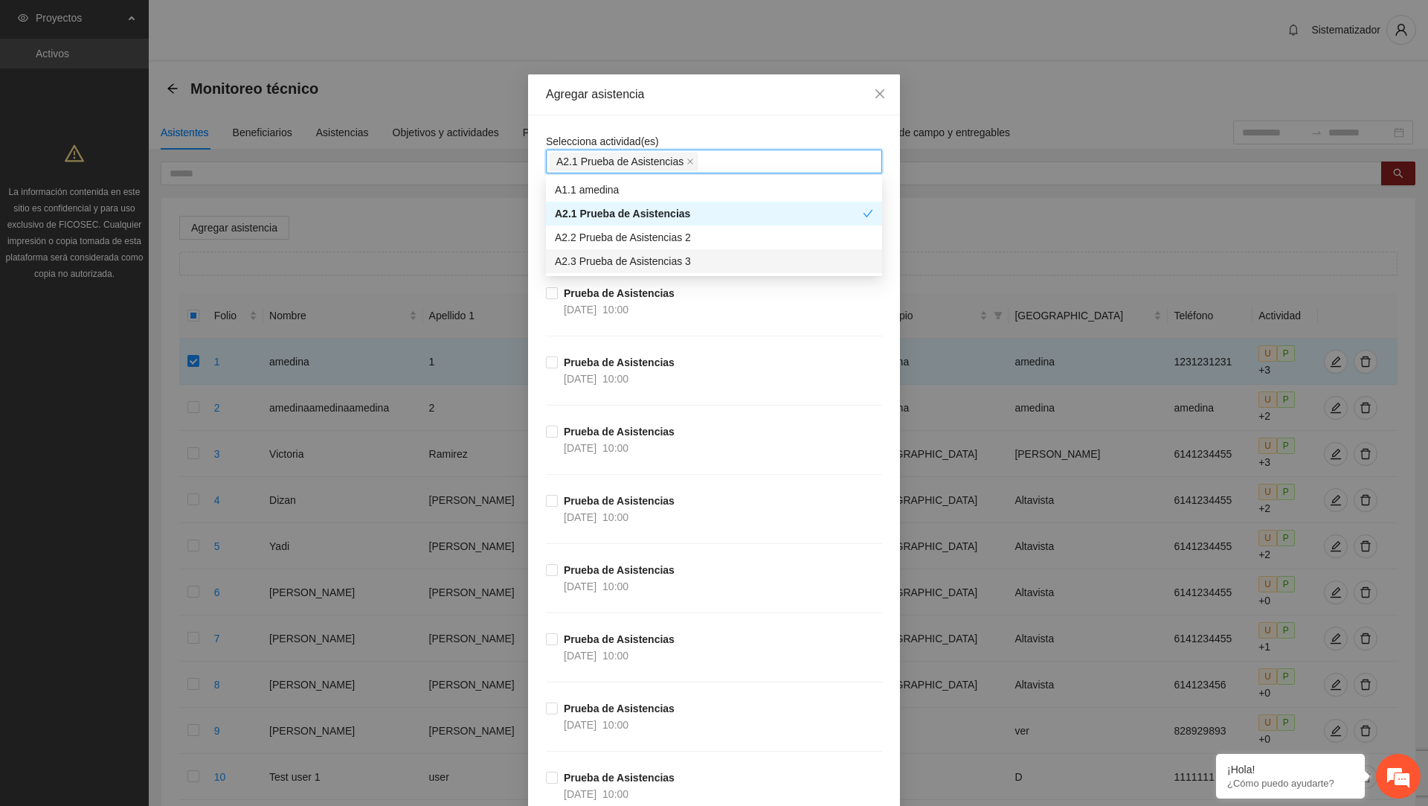
click at [711, 378] on div "Prueba de Asistencias 27/09/2024 10:00" at bounding box center [714, 388] width 336 height 69
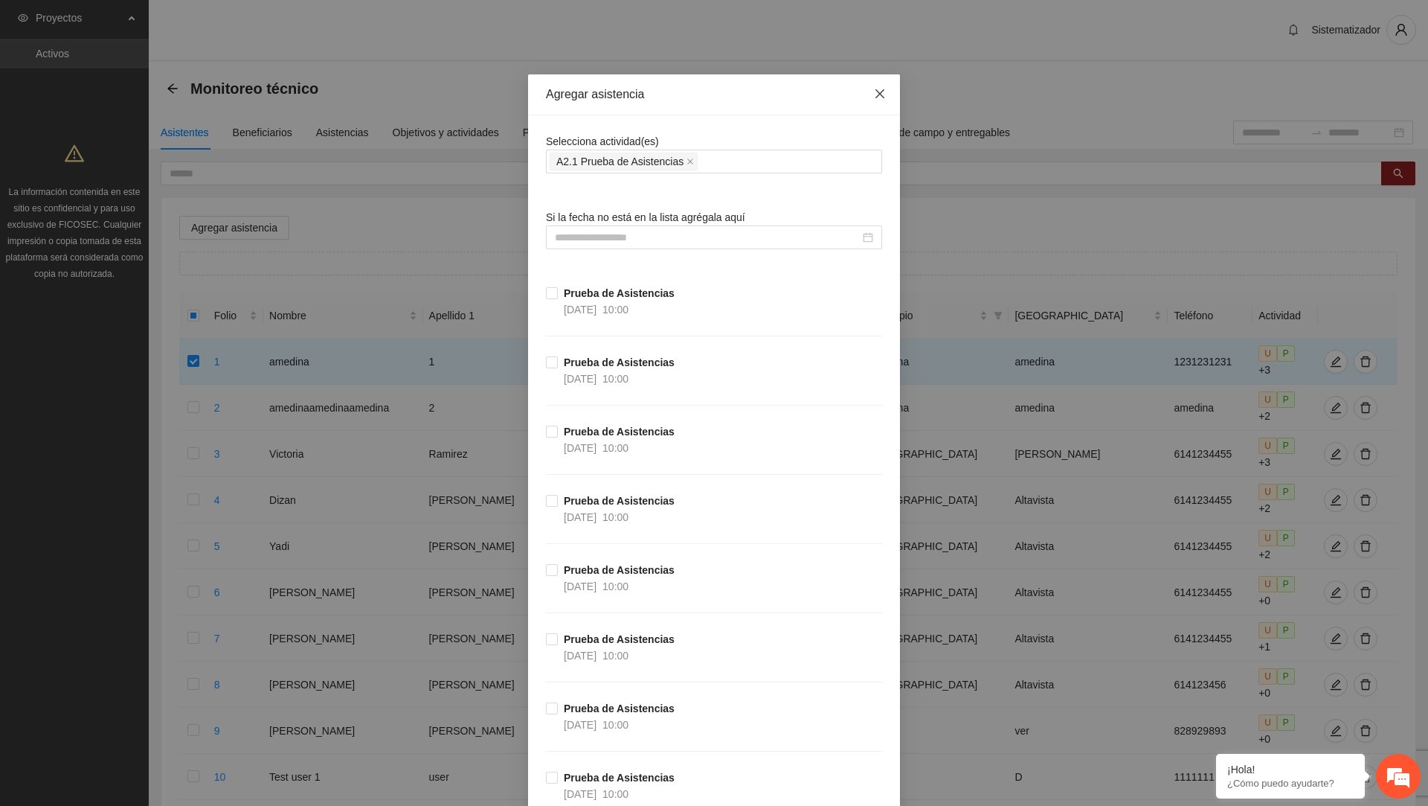
click at [876, 97] on icon "close" at bounding box center [880, 93] width 9 height 9
